Goal: Task Accomplishment & Management: Manage account settings

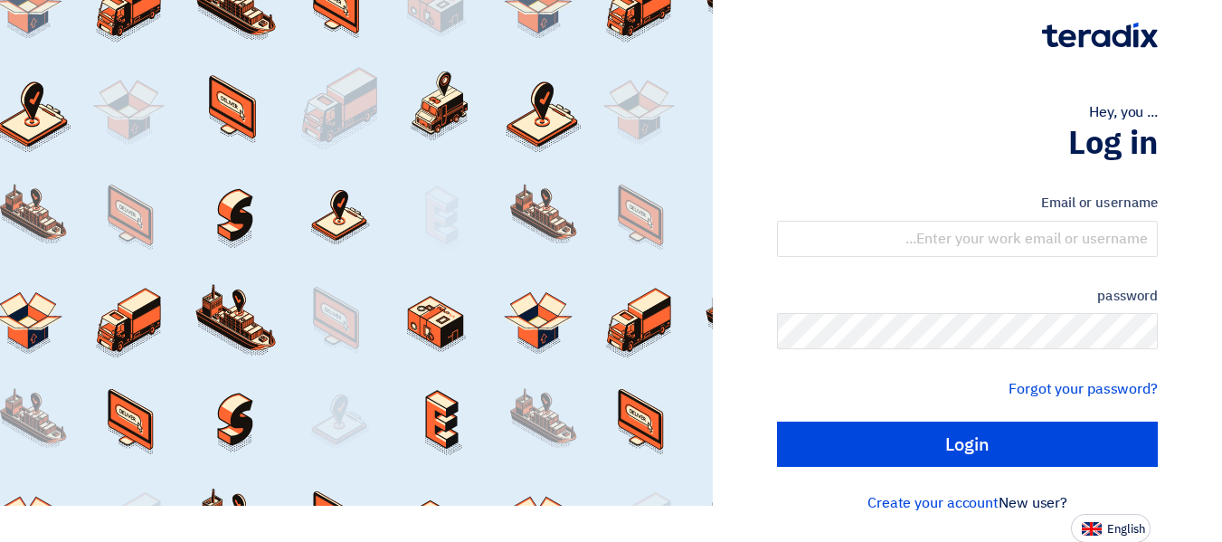
scroll to position [37, 0]
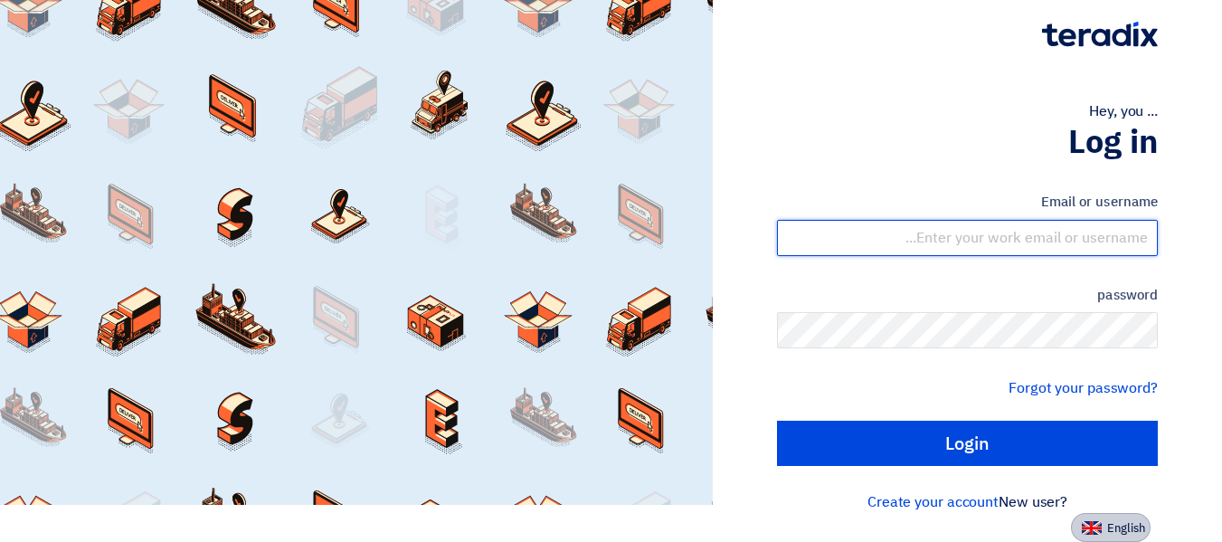
type input "[EMAIL_ADDRESS][PERSON_NAME][DOMAIN_NAME]"
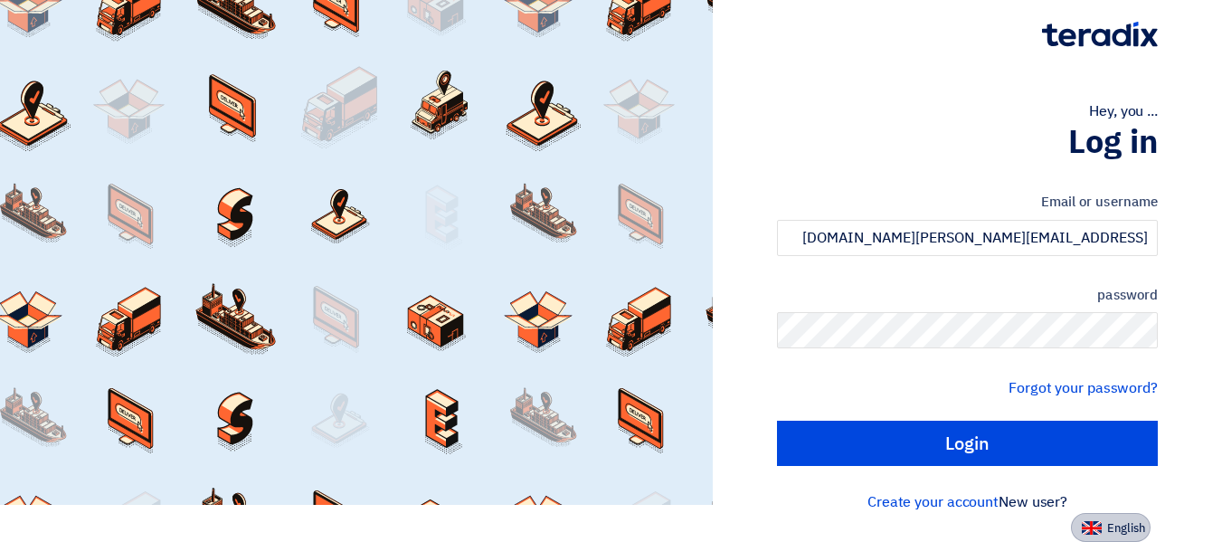
click at [1111, 533] on font "English" at bounding box center [1126, 527] width 38 height 17
type input "Sign in"
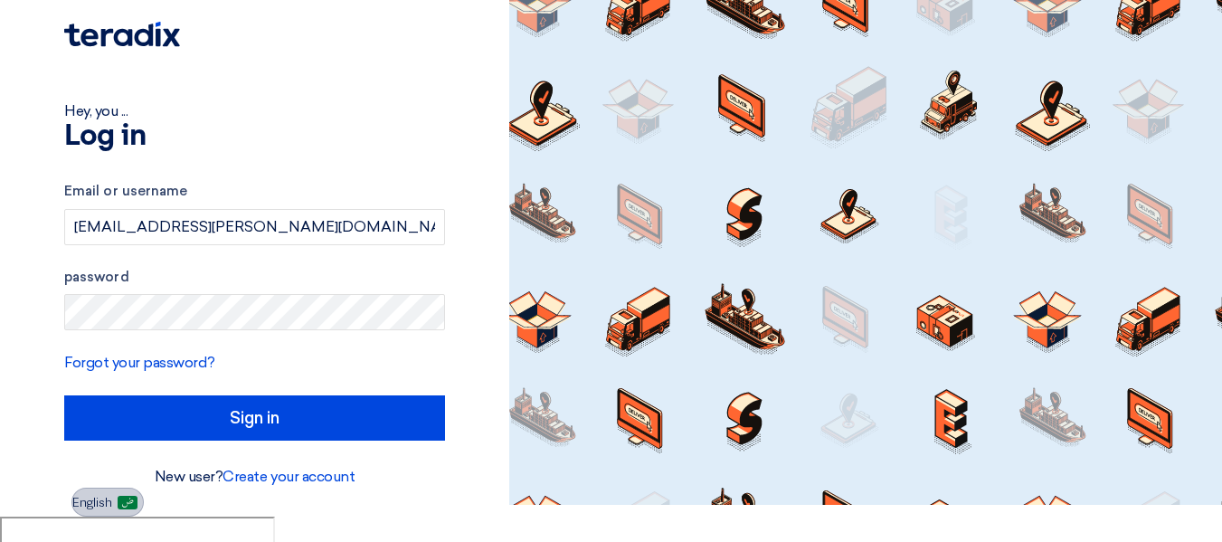
scroll to position [12, 0]
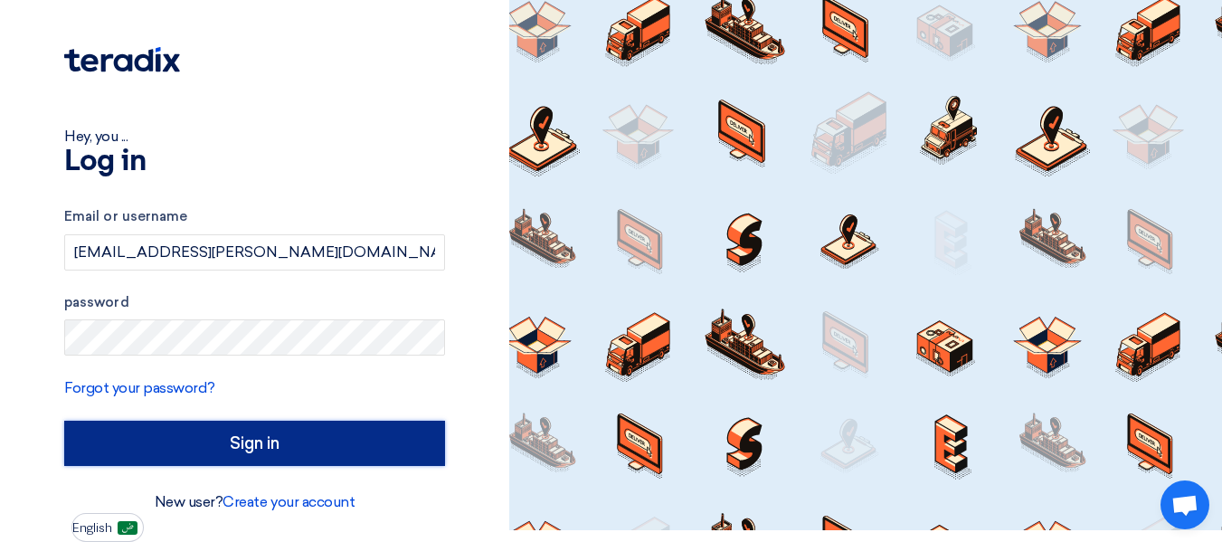
click at [387, 443] on input "Sign in" at bounding box center [254, 443] width 381 height 45
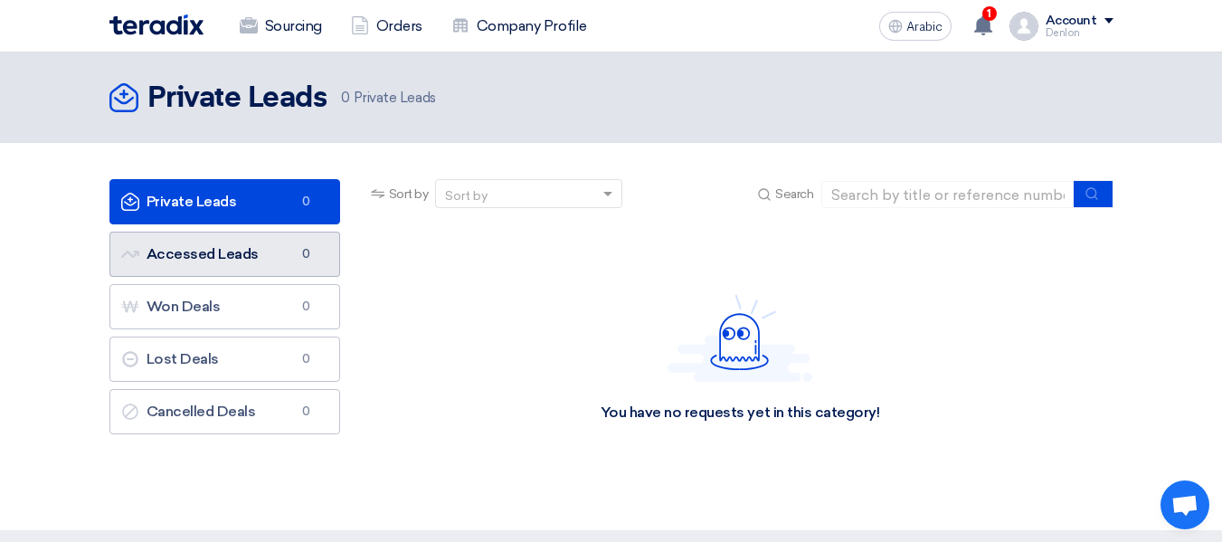
click at [251, 253] on font "Accessed Leads" at bounding box center [203, 253] width 112 height 17
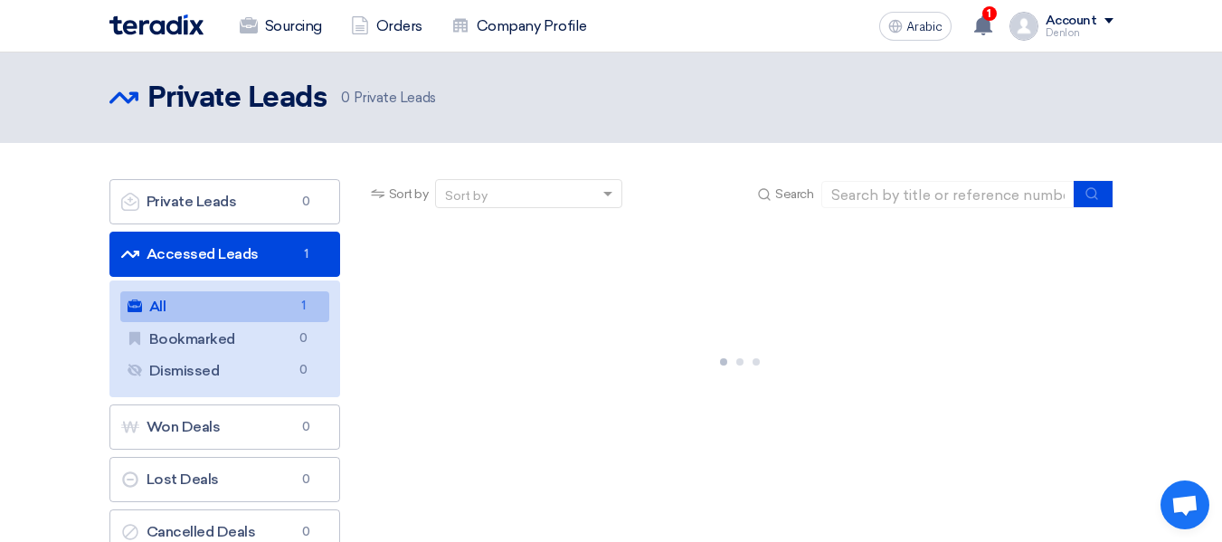
click at [252, 314] on link "All All 1" at bounding box center [224, 306] width 209 height 31
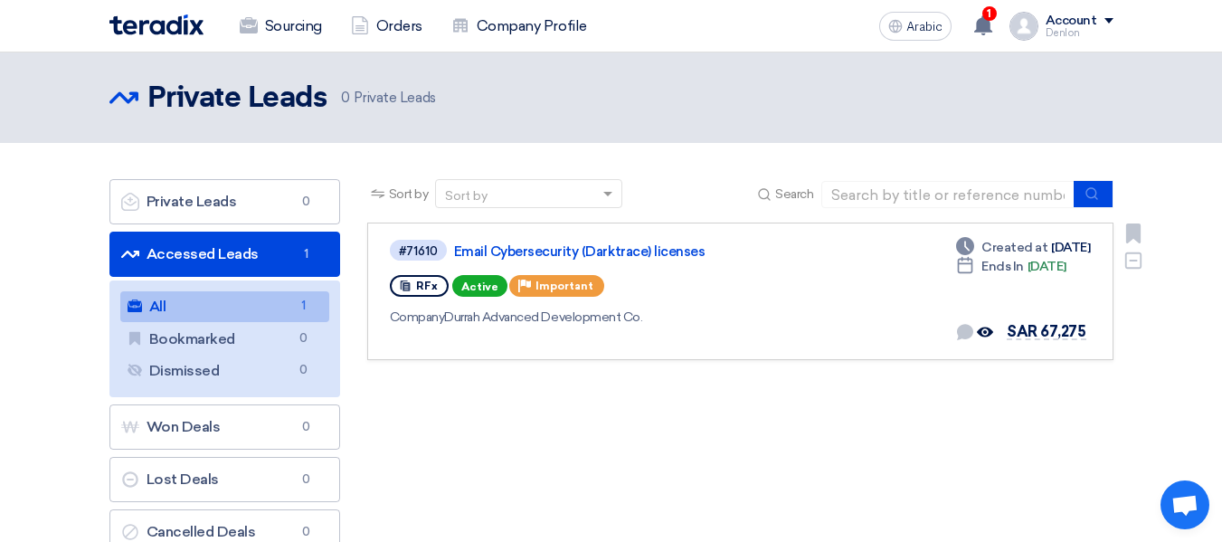
click at [657, 241] on div "#71610 Email Cybersecurity (Darktrace) licenses" at bounding box center [650, 250] width 520 height 24
click at [654, 243] on font "Email Cybersecurity (Darktrace) licenses" at bounding box center [579, 251] width 251 height 16
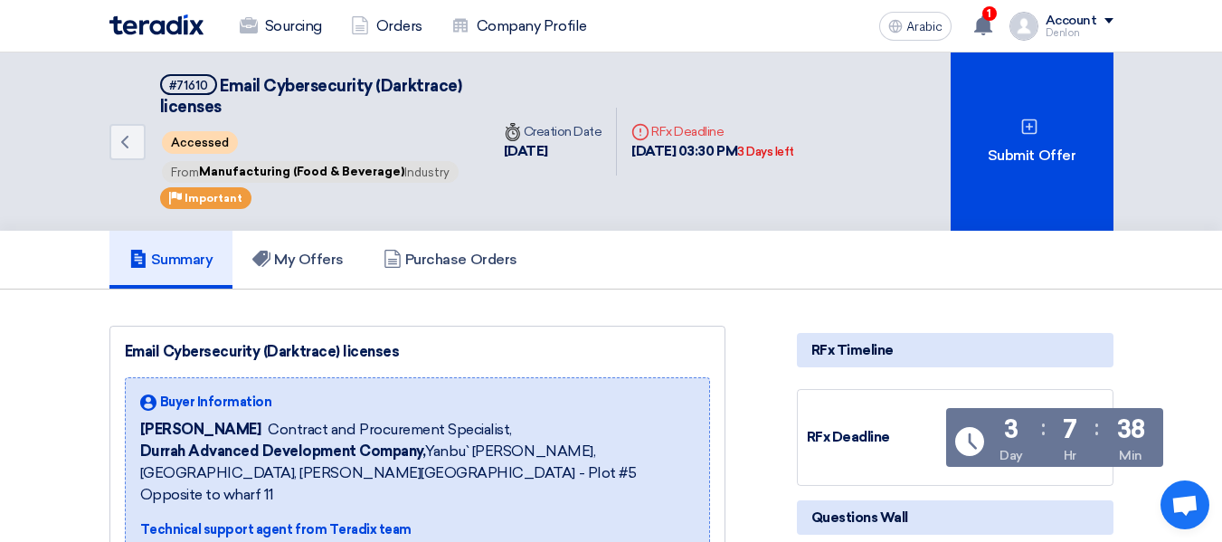
scroll to position [1, 0]
click at [287, 247] on link "My Offers" at bounding box center [297, 259] width 131 height 58
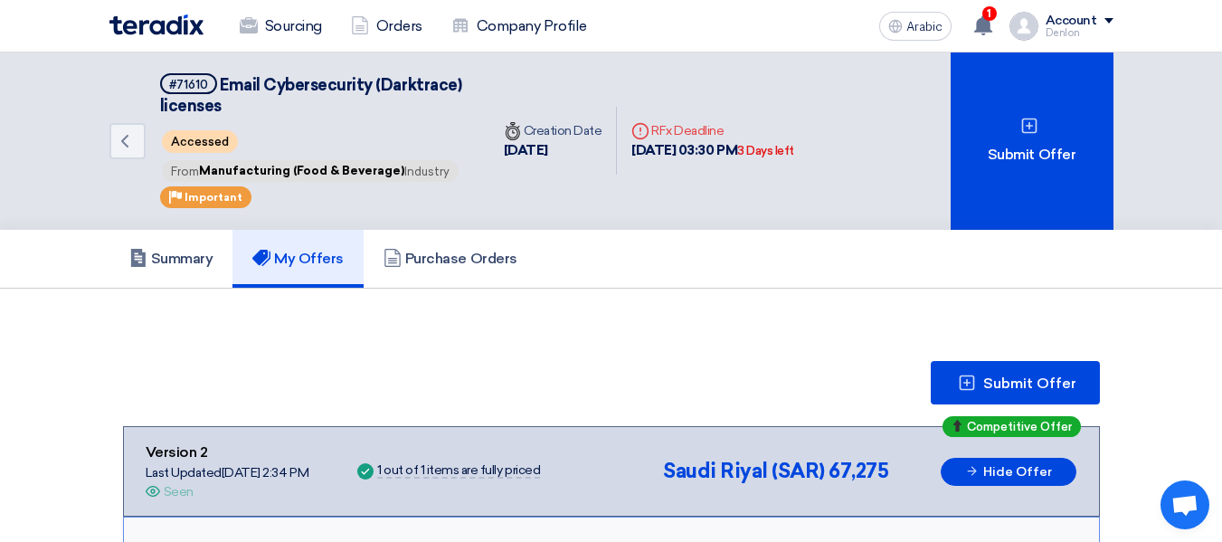
scroll to position [223, 0]
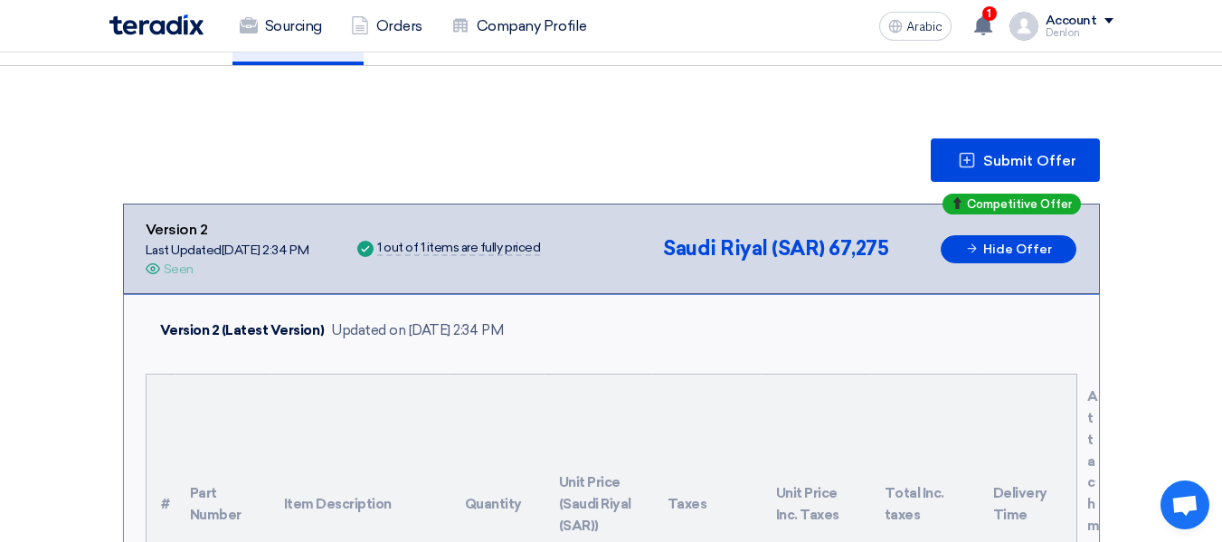
click at [167, 270] on font "Seen" at bounding box center [179, 268] width 30 height 15
click at [989, 215] on div "Competitive Offer Version 2 Last Updated [DATE] 2:34 PM Offer is Seen Seen Succ…" at bounding box center [611, 248] width 977 height 90
click at [1000, 257] on button "Hide Offer" at bounding box center [1009, 249] width 136 height 28
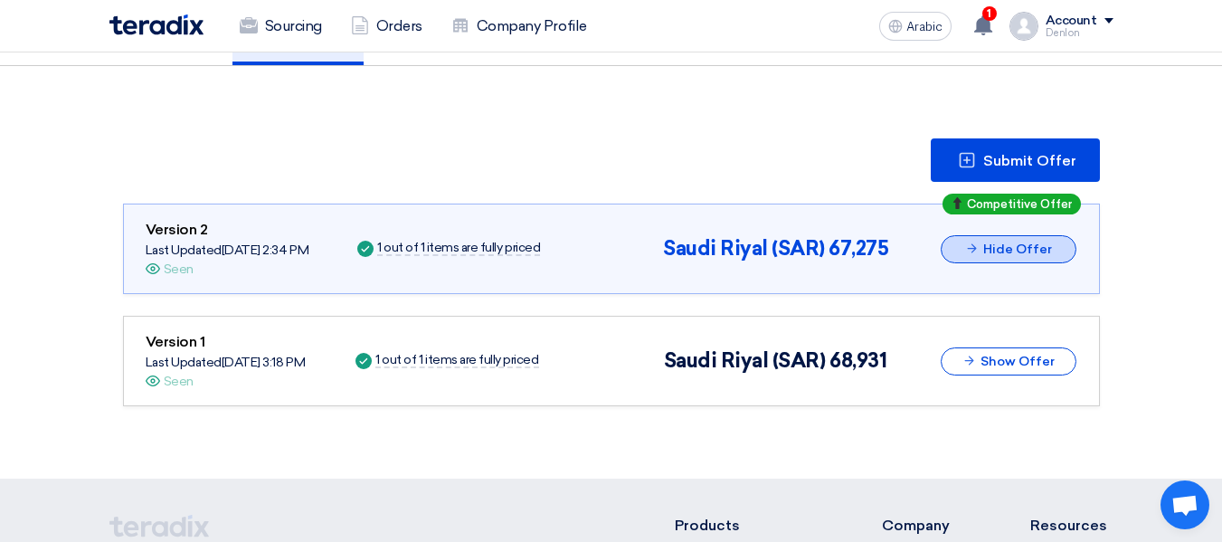
click at [1000, 257] on button "Hide Offer" at bounding box center [1009, 249] width 136 height 28
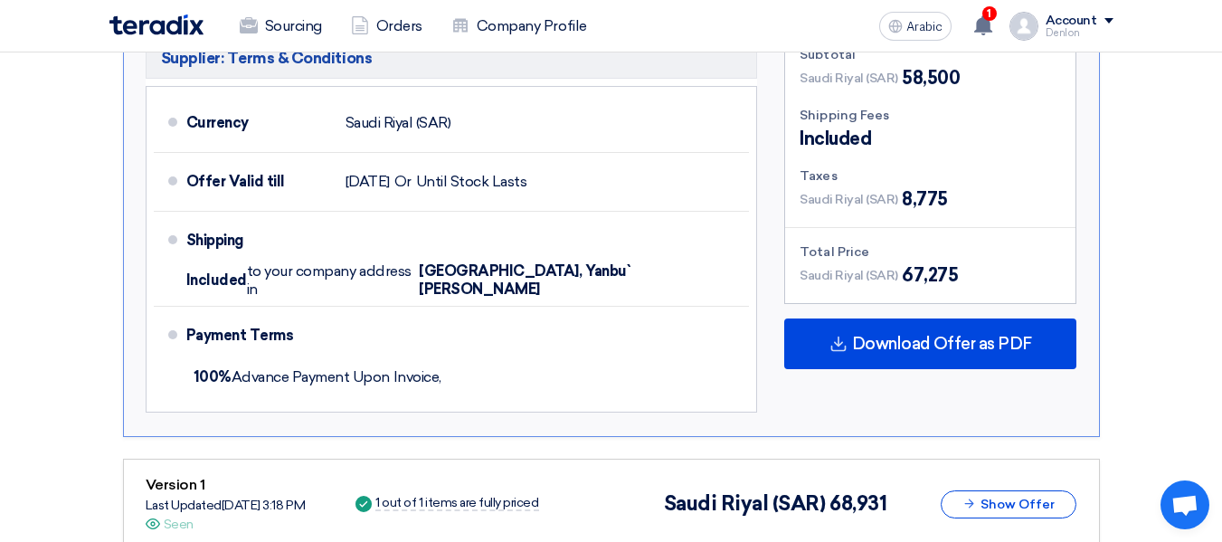
scroll to position [1103, 0]
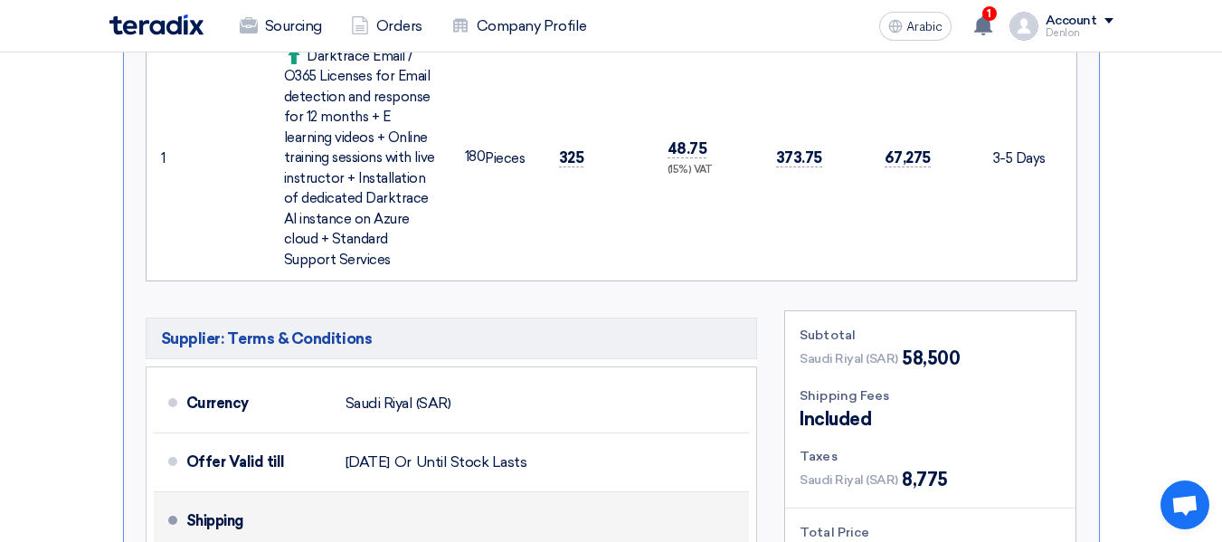
click at [513, 244] on td "180 Pieces" at bounding box center [497, 158] width 94 height 246
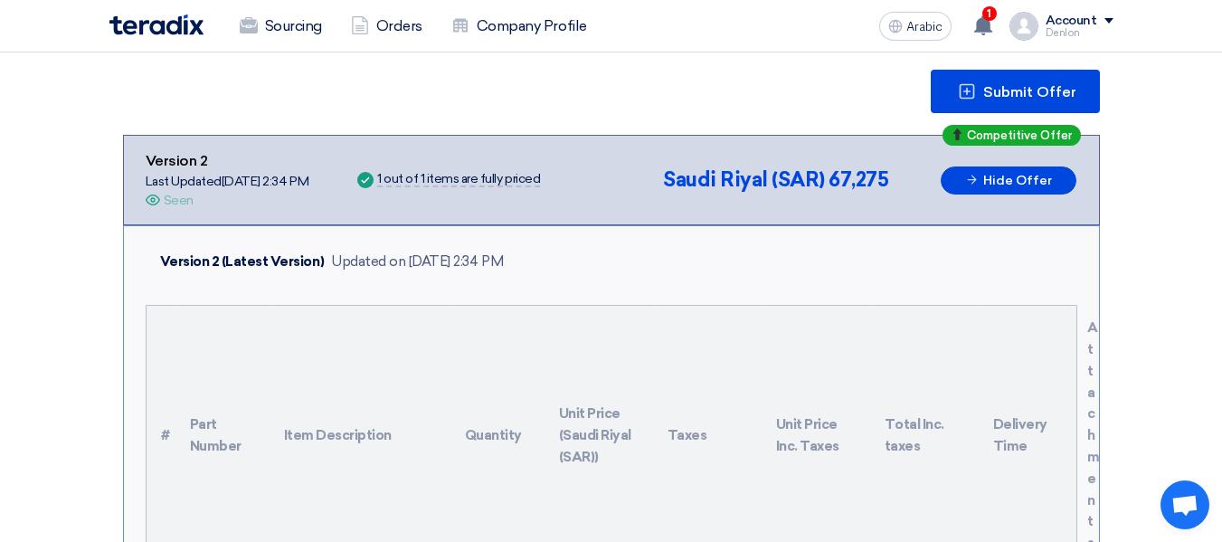
scroll to position [291, 0]
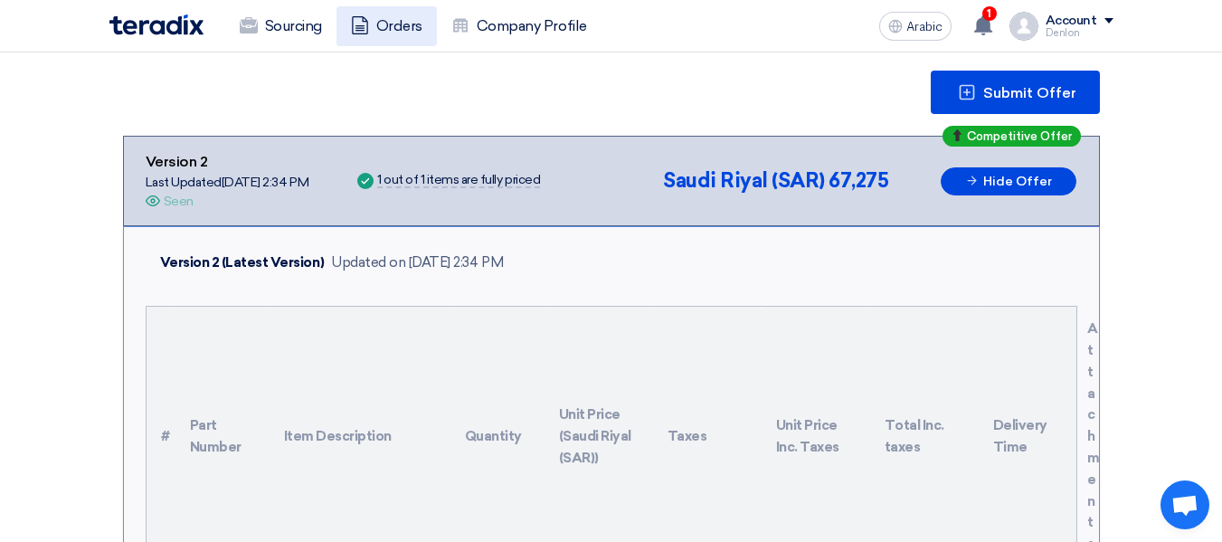
click at [404, 26] on font "Orders" at bounding box center [399, 25] width 46 height 17
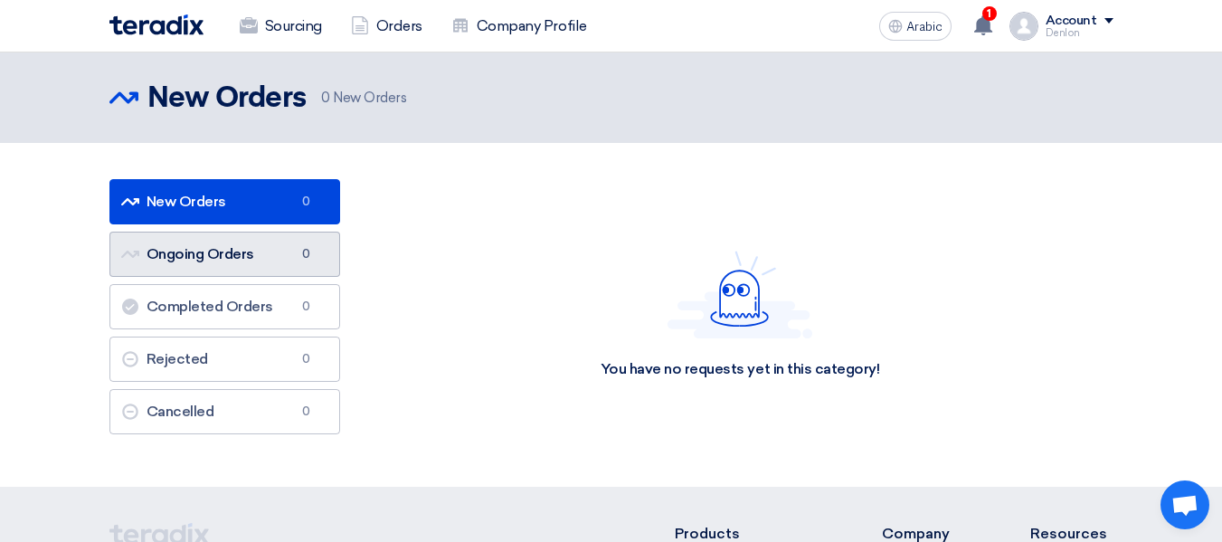
click at [254, 262] on link "Ongoing Orders Ongoing Orders 0" at bounding box center [224, 254] width 231 height 45
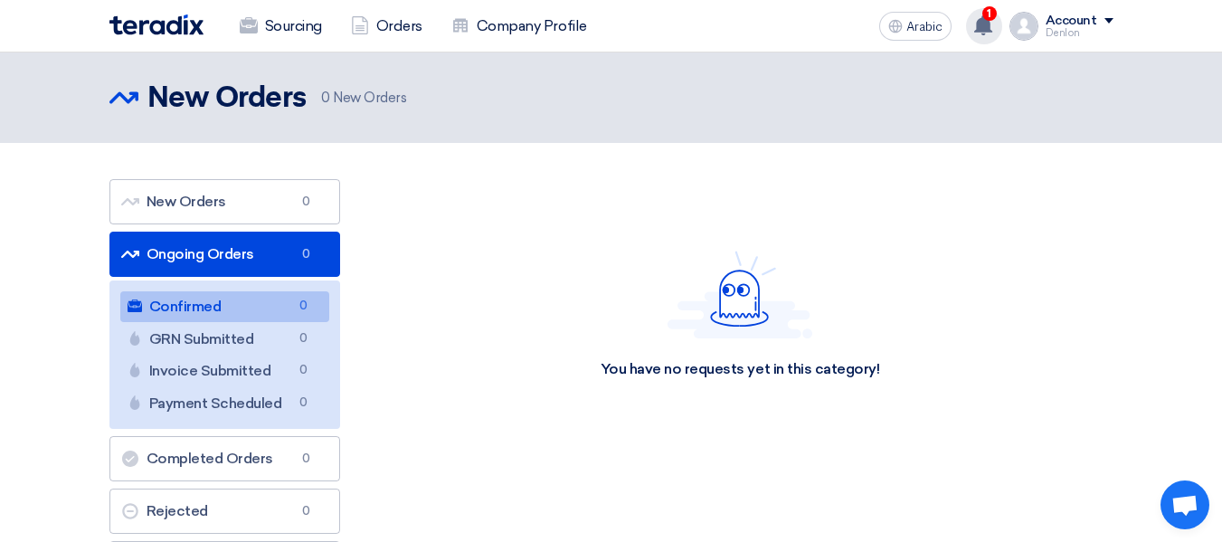
click at [981, 30] on use at bounding box center [983, 25] width 18 height 20
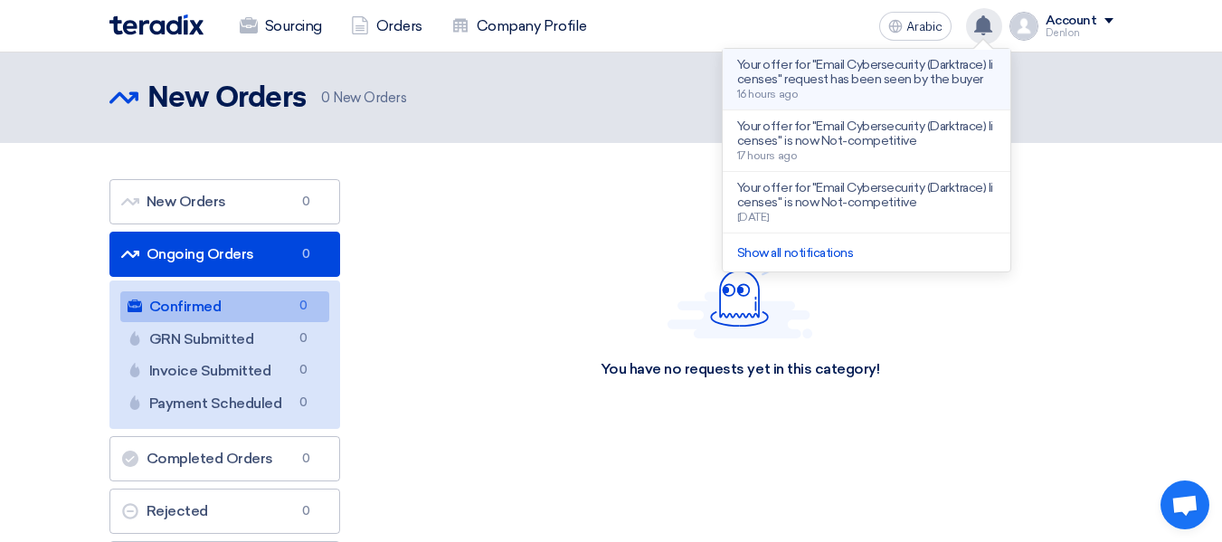
click at [881, 75] on font "Your offer for "Email Cybersecurity (Darktrace) licenses" request has been seen…" at bounding box center [865, 72] width 256 height 30
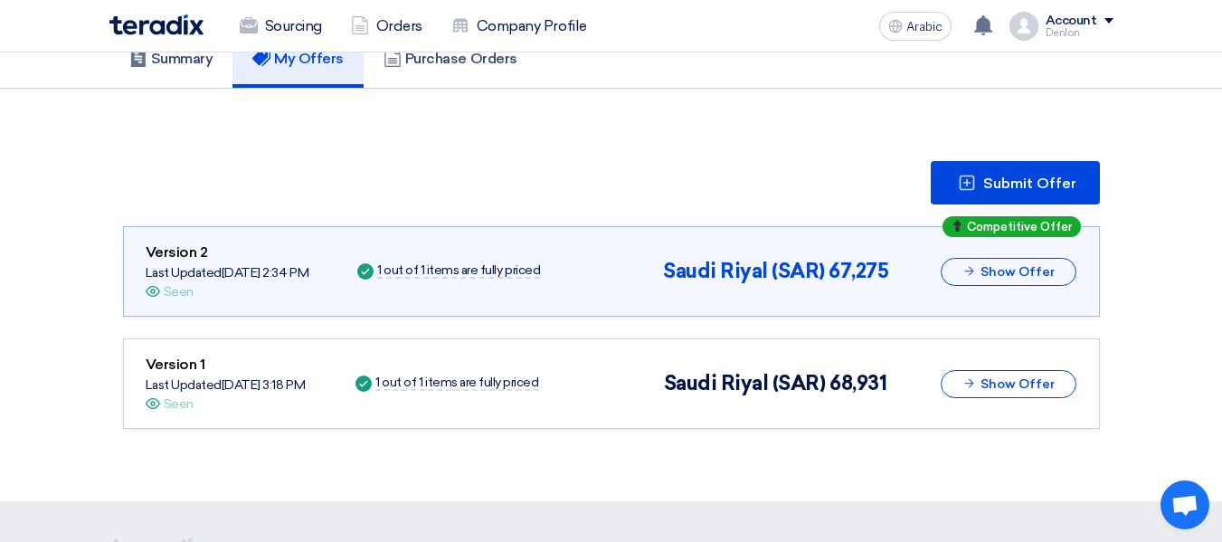
scroll to position [202, 0]
click at [157, 292] on use at bounding box center [153, 290] width 14 height 11
click at [960, 269] on button "Show Offer" at bounding box center [1009, 271] width 136 height 28
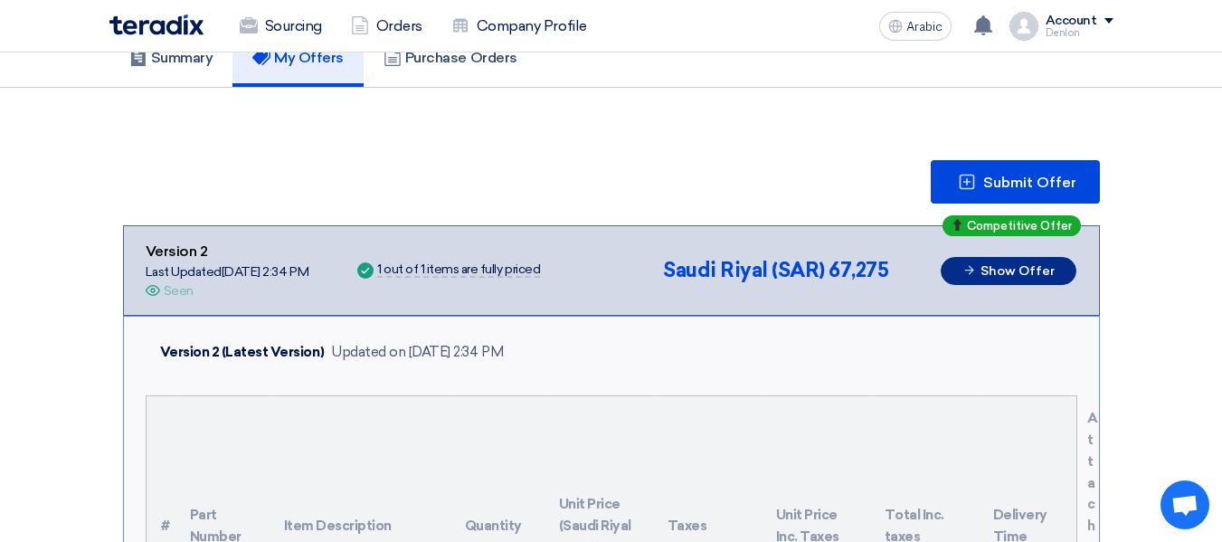
click at [1018, 269] on font "Show Offer" at bounding box center [1017, 270] width 74 height 15
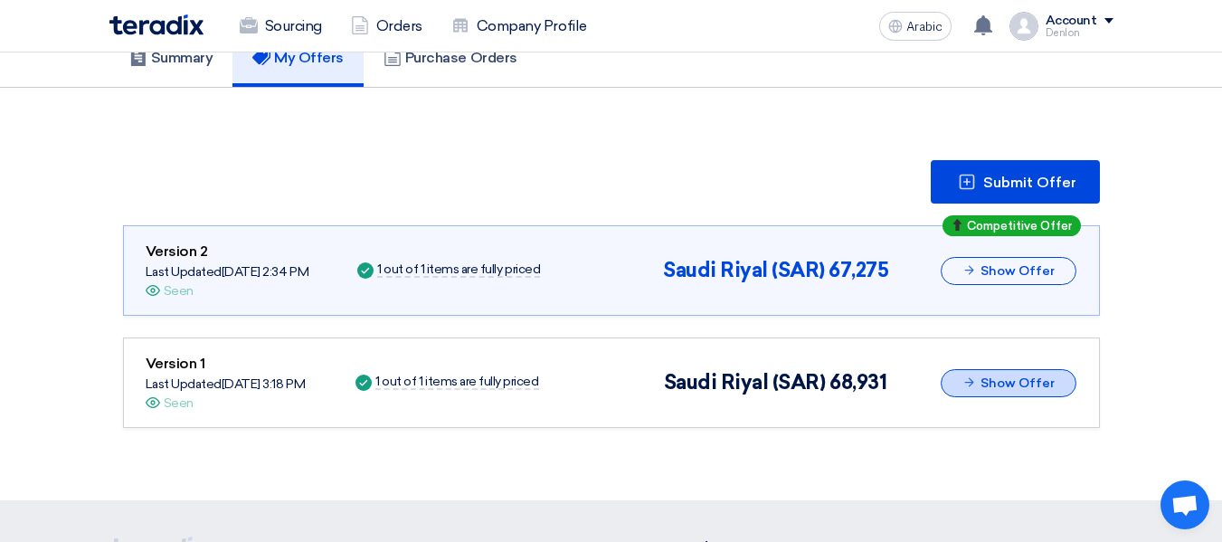
click at [1027, 386] on font "Show Offer" at bounding box center [1017, 382] width 74 height 15
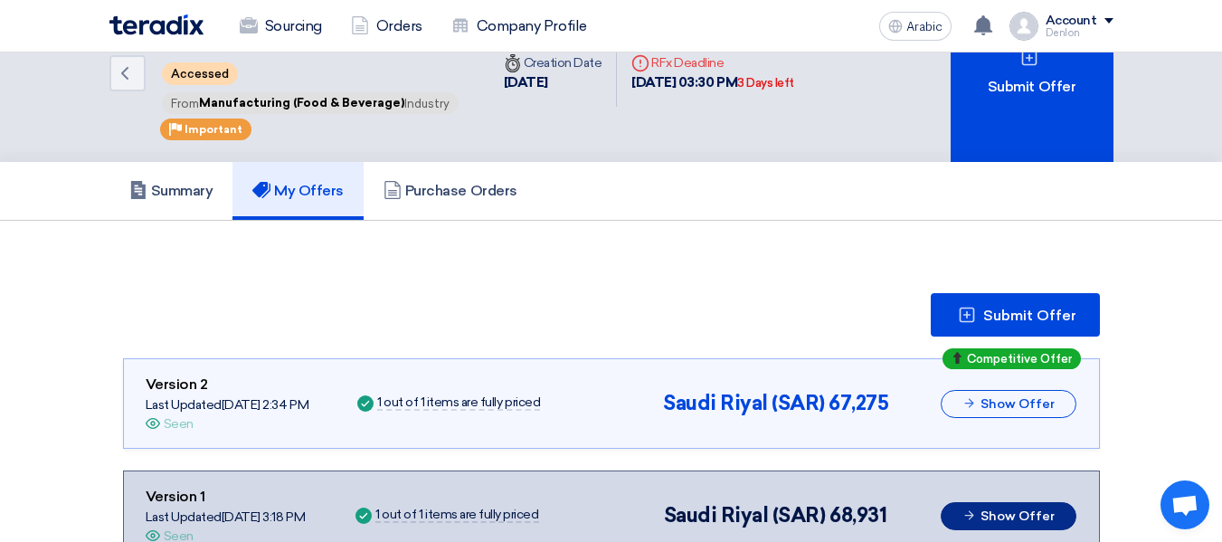
scroll to position [0, 0]
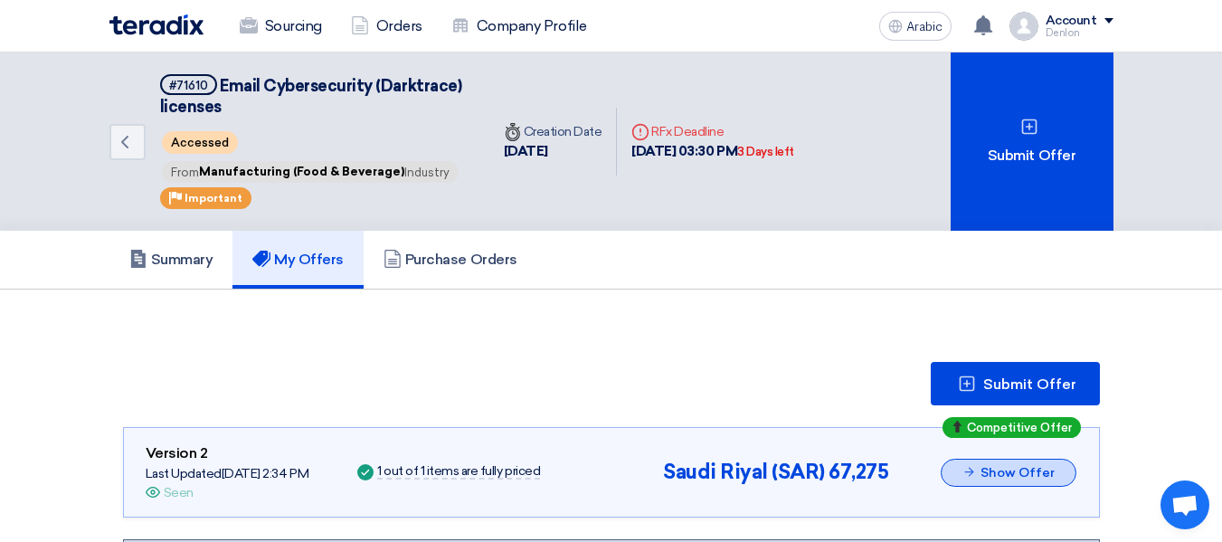
click at [1005, 465] on font "Show Offer" at bounding box center [1017, 472] width 74 height 15
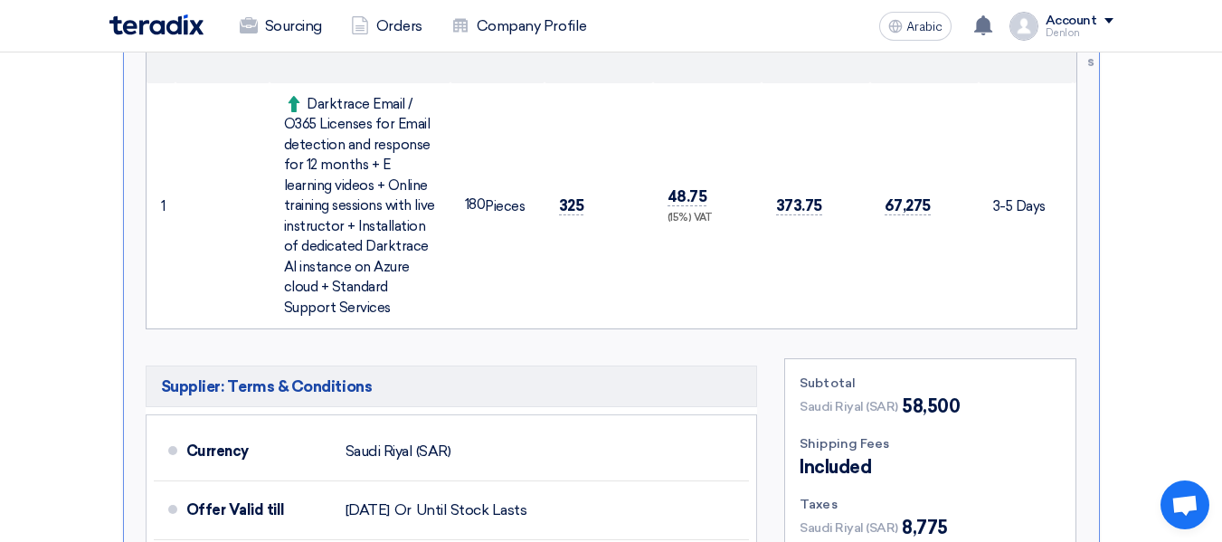
scroll to position [774, 0]
